Goal: Information Seeking & Learning: Learn about a topic

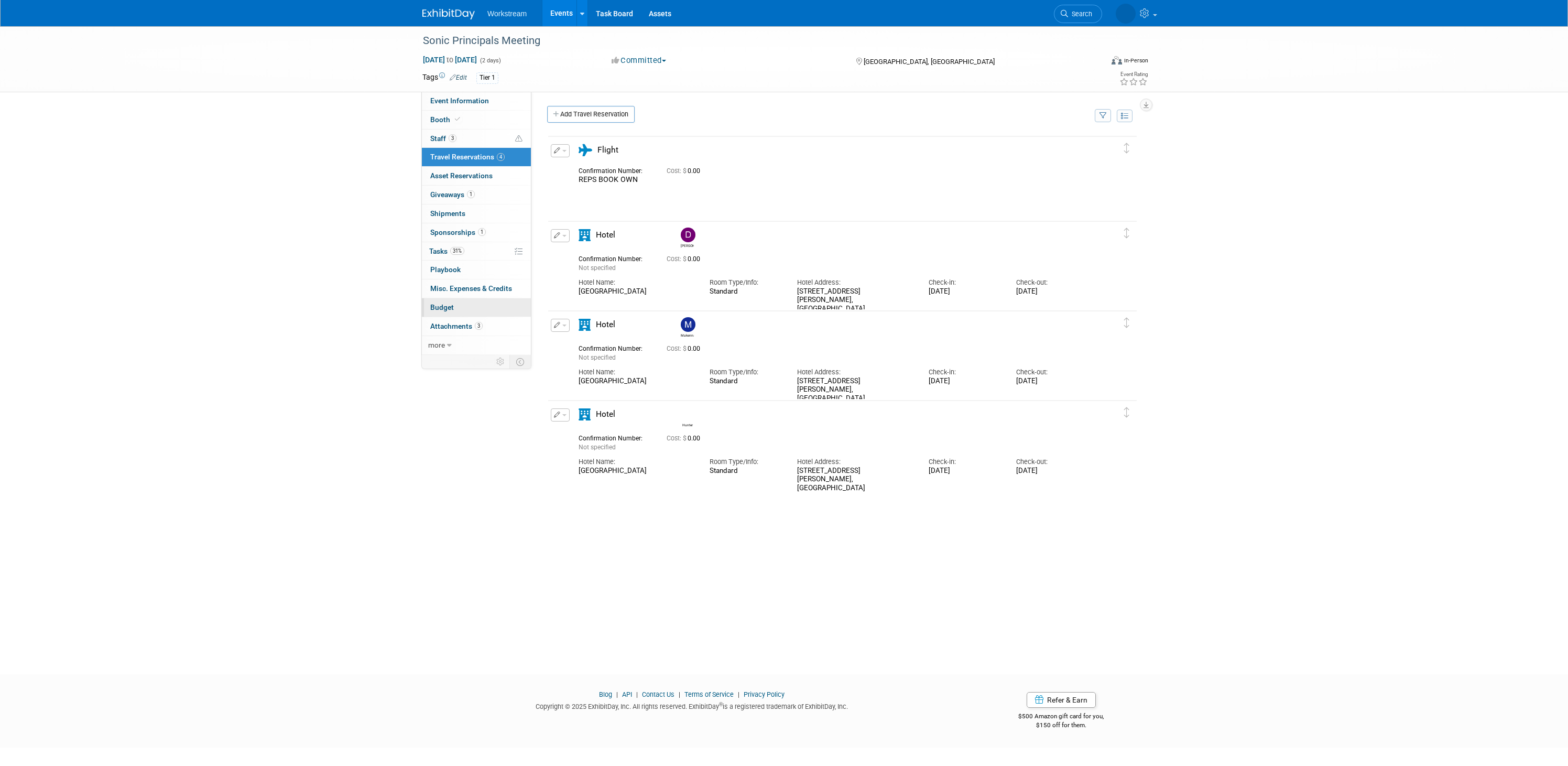
click at [455, 312] on link "Budget" at bounding box center [476, 307] width 109 height 18
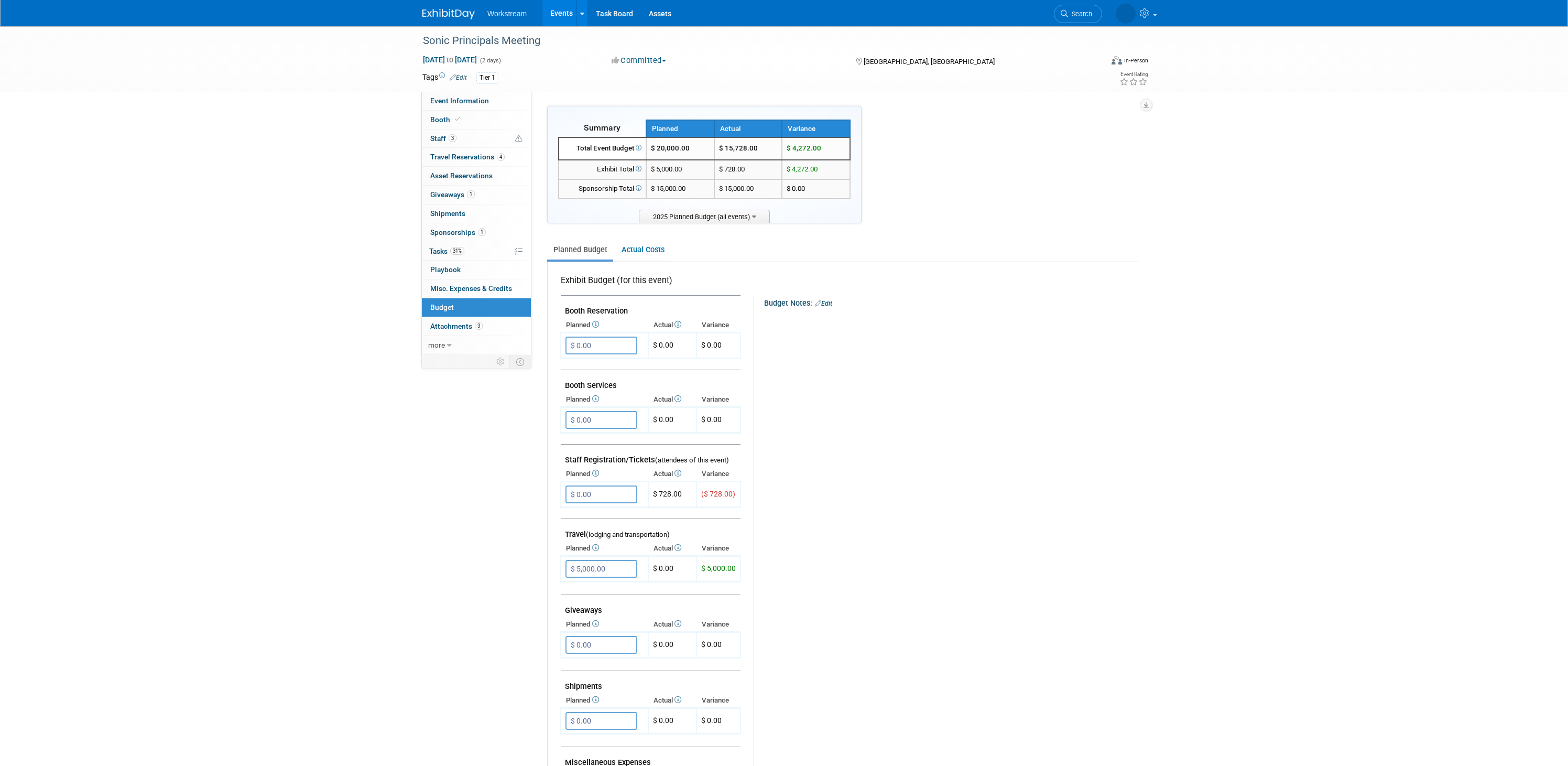
click at [885, 316] on div at bounding box center [945, 315] width 344 height 10
click at [484, 103] on span "Event Information" at bounding box center [460, 100] width 59 height 9
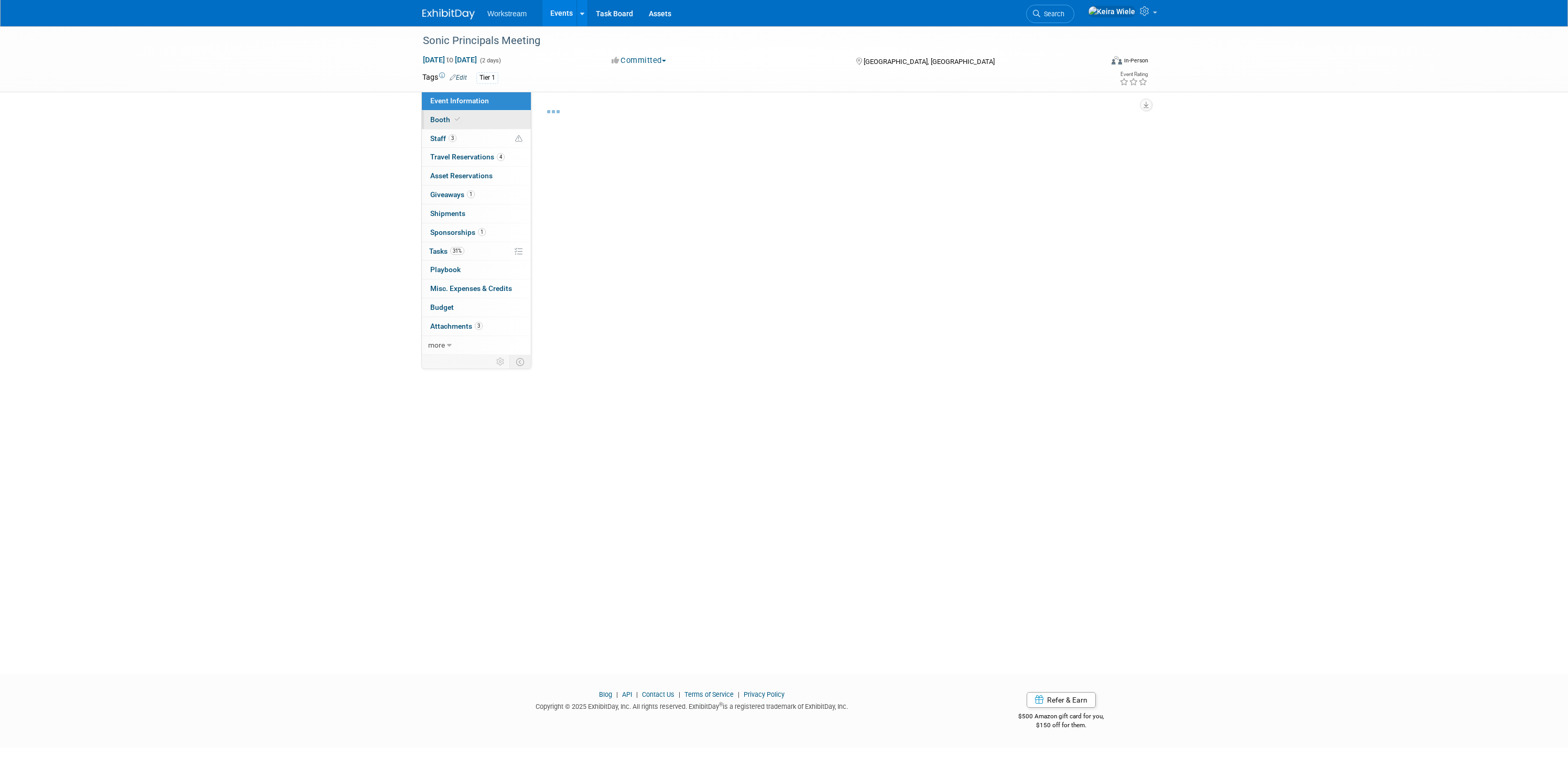
select select "Franchise"
select select "Restaurant"
select select "No"
select select "[PERSON_NAME]"
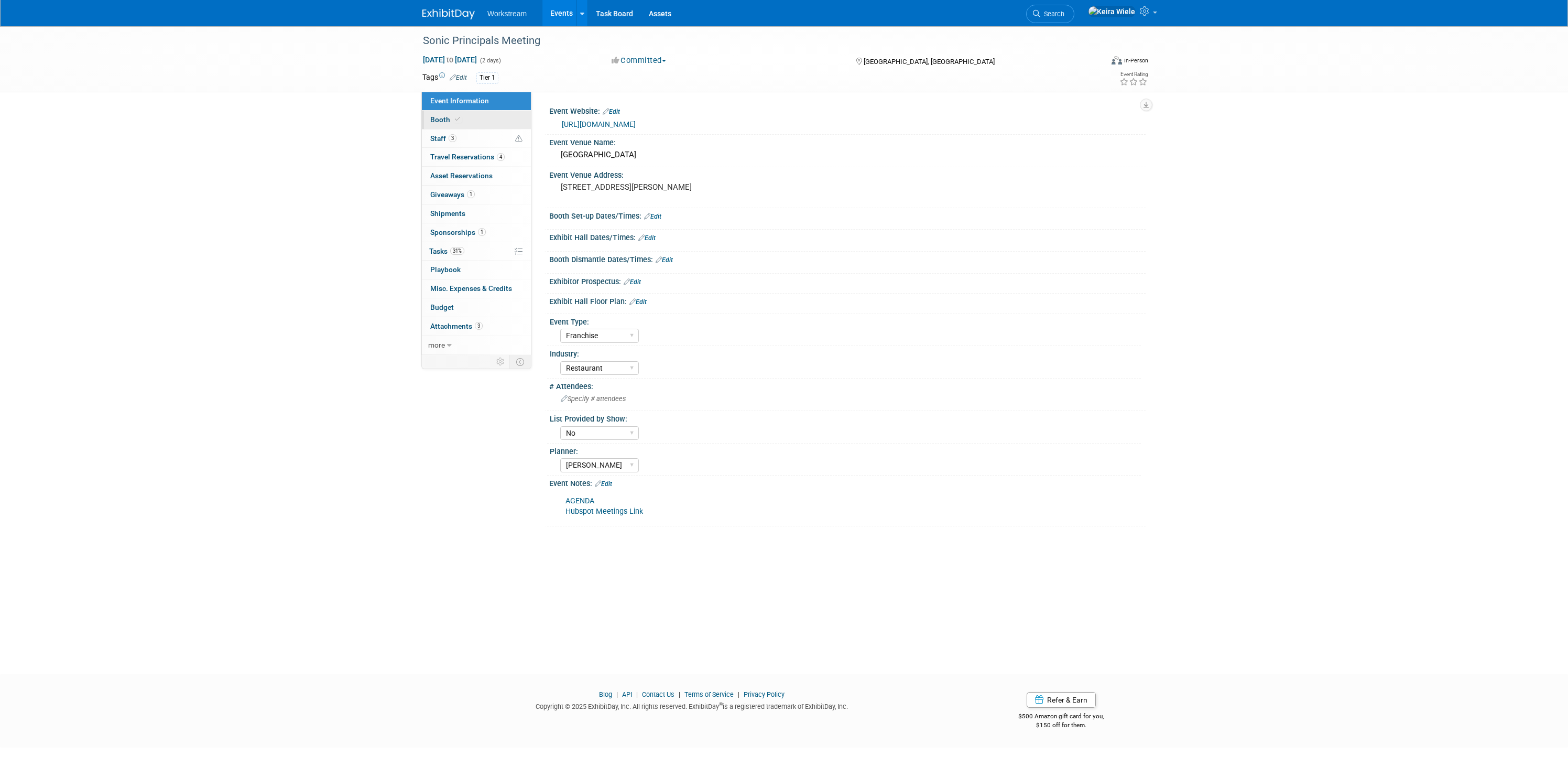
click at [479, 112] on link "Booth" at bounding box center [476, 120] width 109 height 18
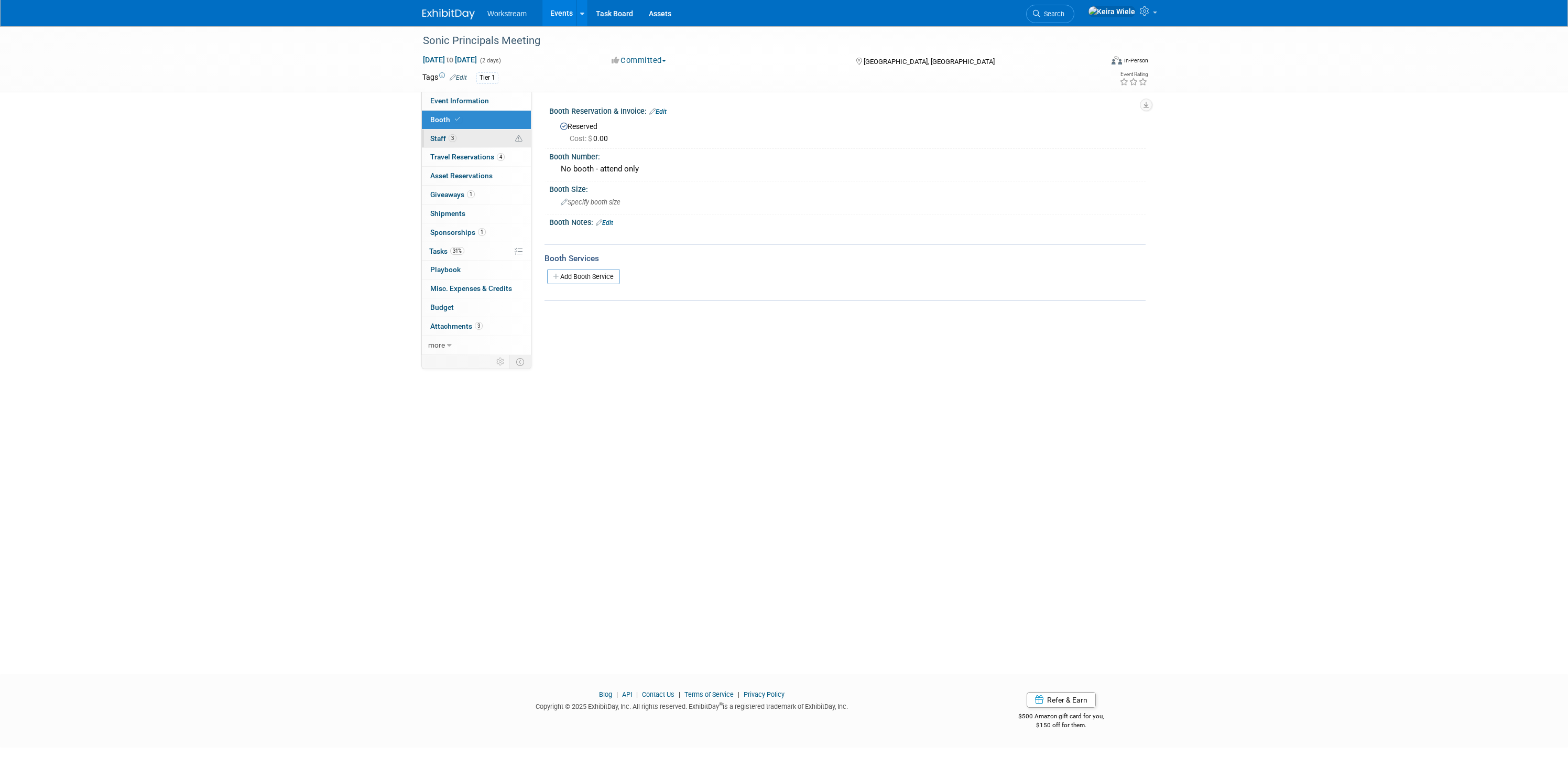
click at [478, 133] on link "3 Staff 3" at bounding box center [476, 138] width 109 height 18
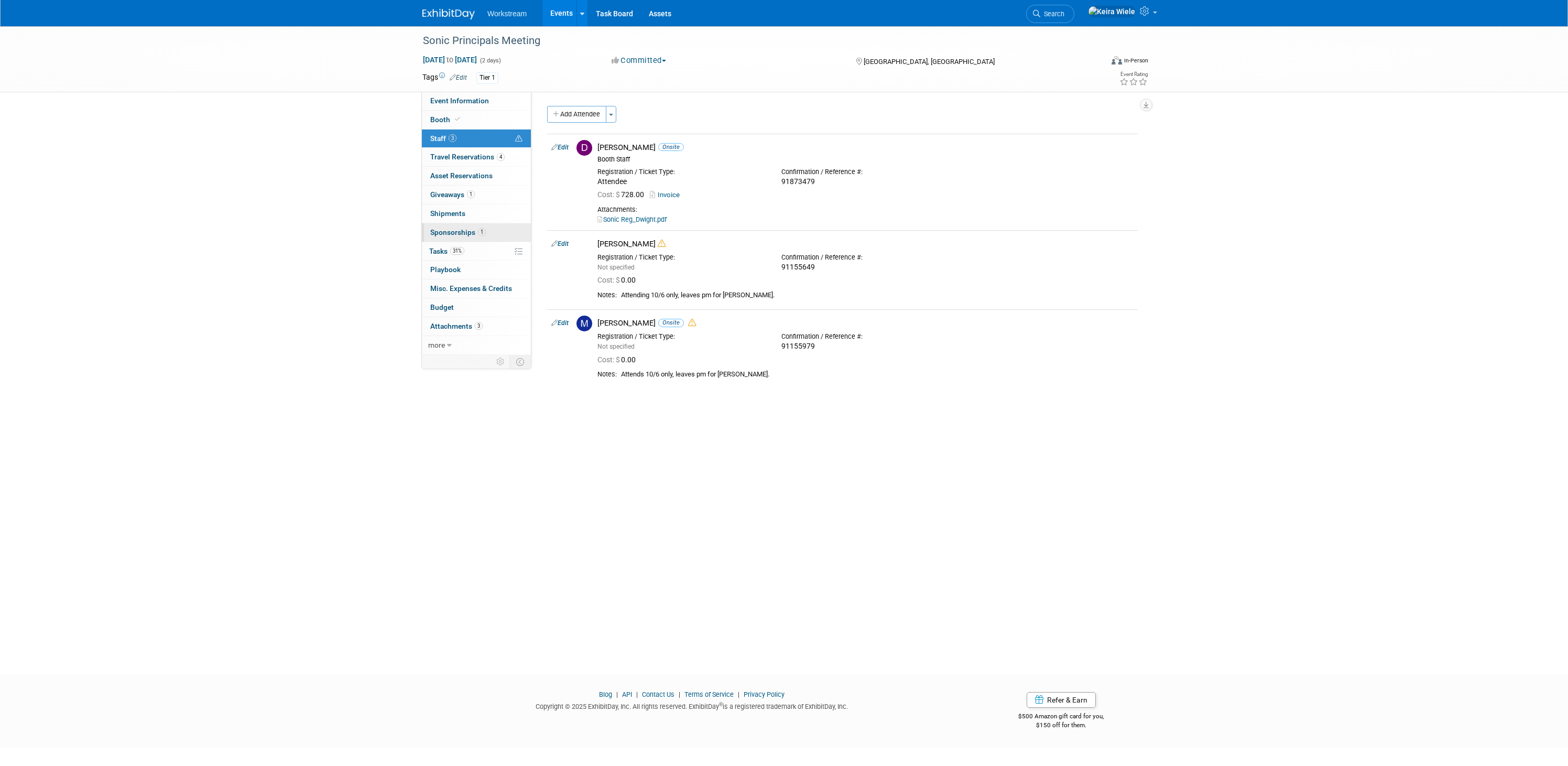
click at [476, 237] on link "1 Sponsorships 1" at bounding box center [476, 232] width 109 height 18
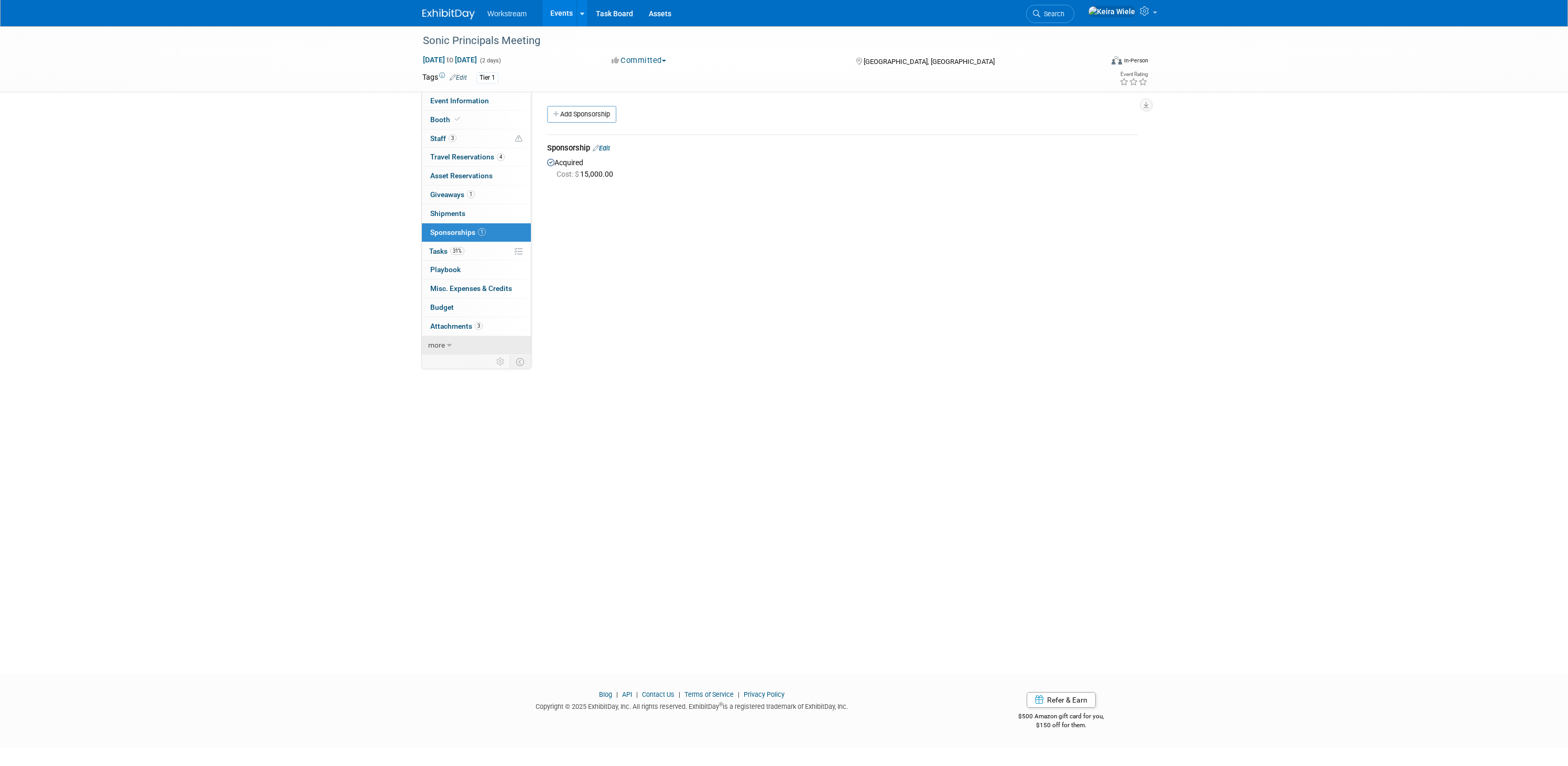
click at [437, 342] on span "more" at bounding box center [436, 344] width 17 height 9
click at [450, 326] on span "Attachments 3" at bounding box center [457, 326] width 53 height 9
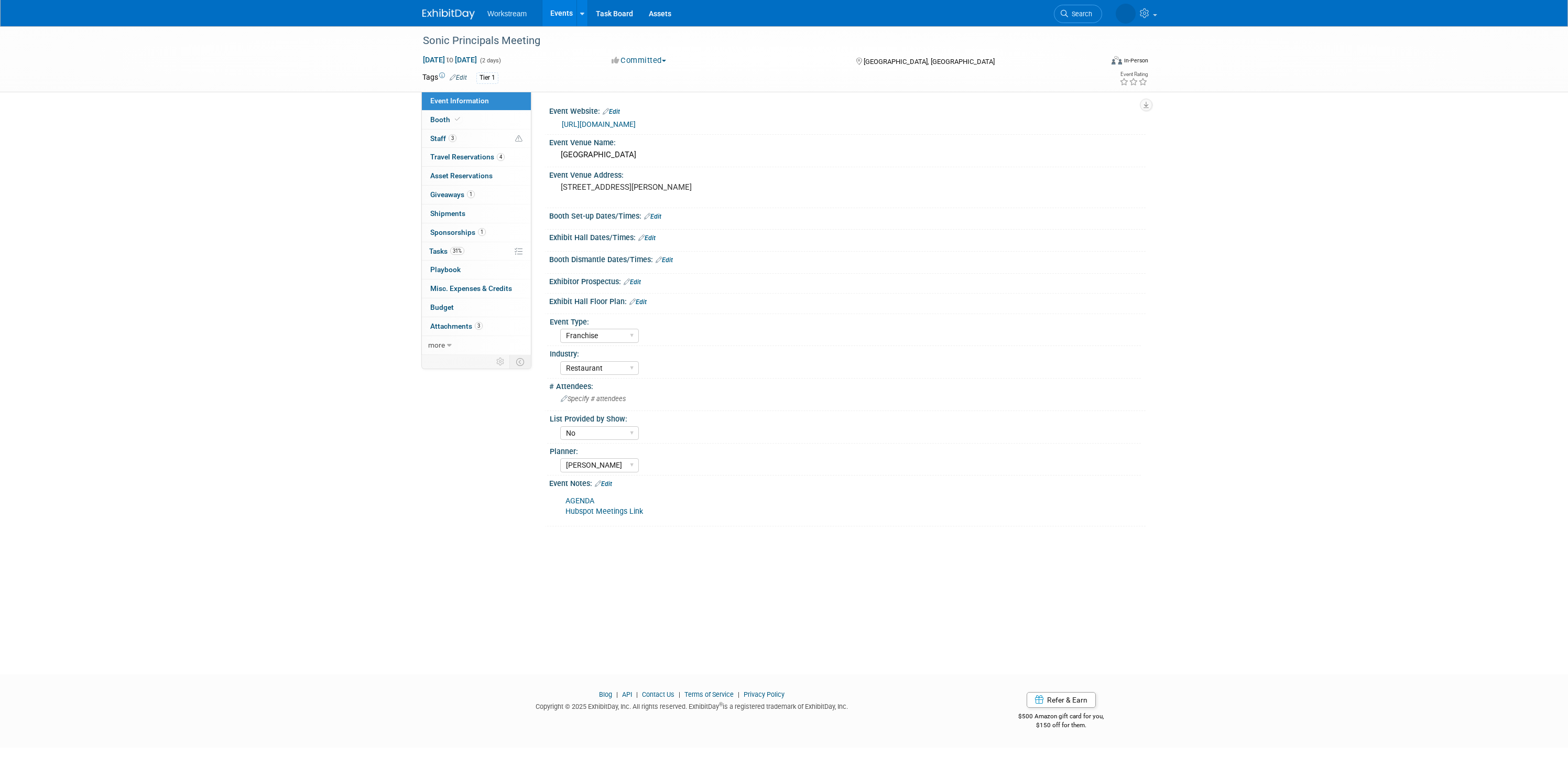
select select "Franchise"
select select "Restaurant"
select select "No"
select select "[PERSON_NAME]"
click at [554, 12] on link "Events" at bounding box center [562, 13] width 38 height 26
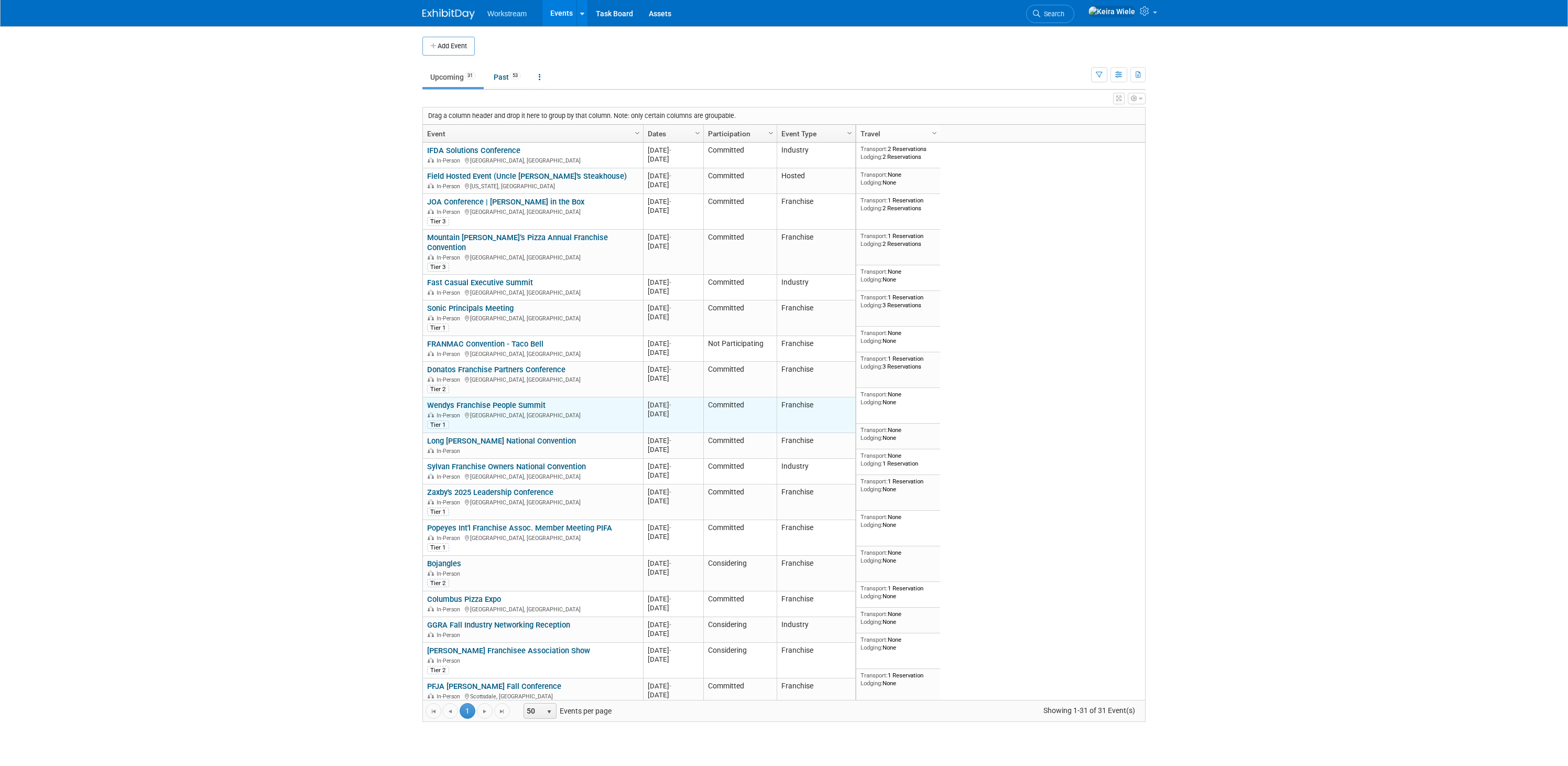
click at [538, 400] on link "Wendys Franchise People Summit" at bounding box center [486, 405] width 119 height 10
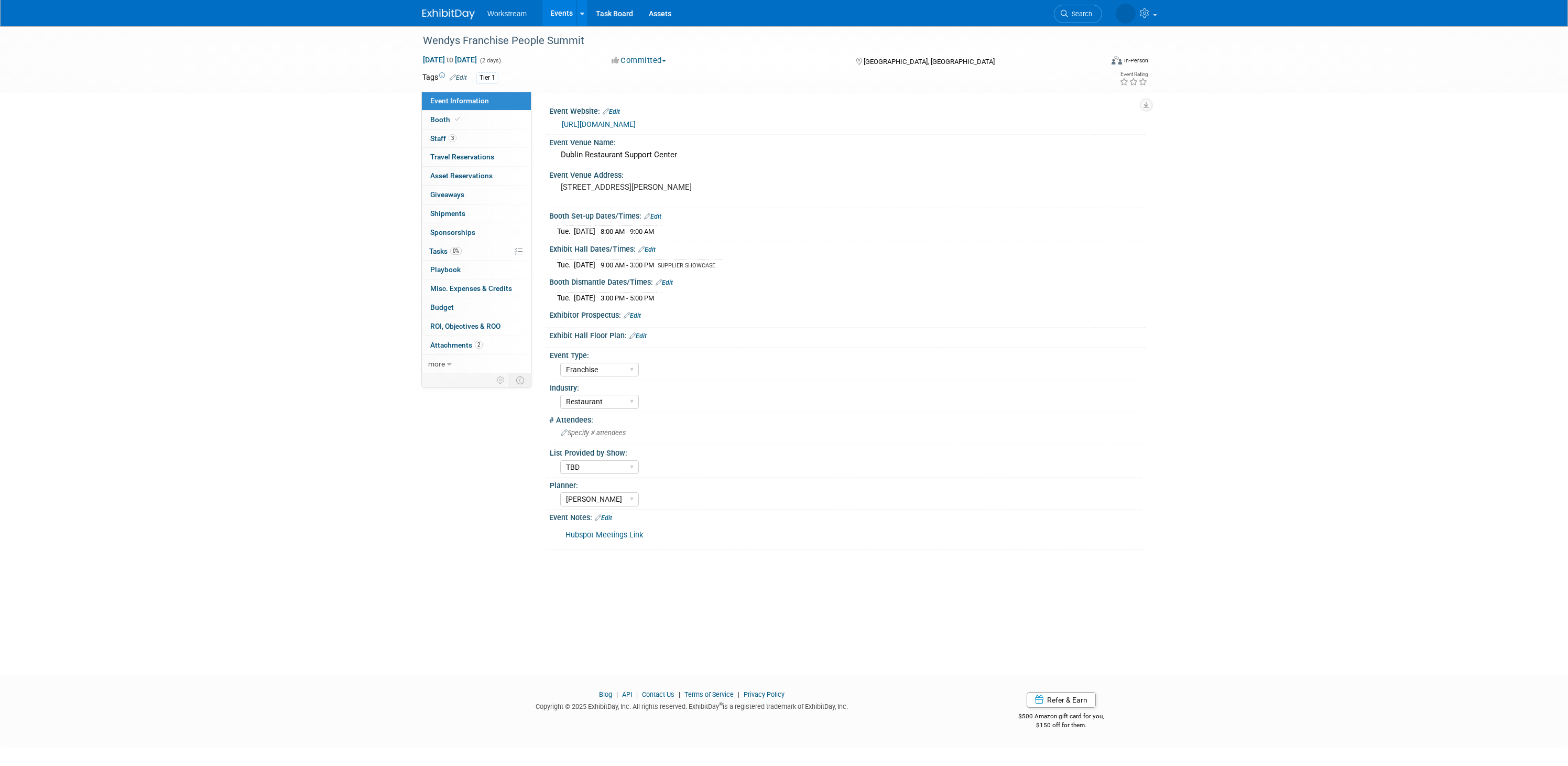
select select "Franchise"
select select "Restaurant"
select select "TBD"
select select "[PERSON_NAME]"
click at [636, 127] on link "[URL][DOMAIN_NAME]" at bounding box center [598, 124] width 74 height 9
